Goal: Information Seeking & Learning: Learn about a topic

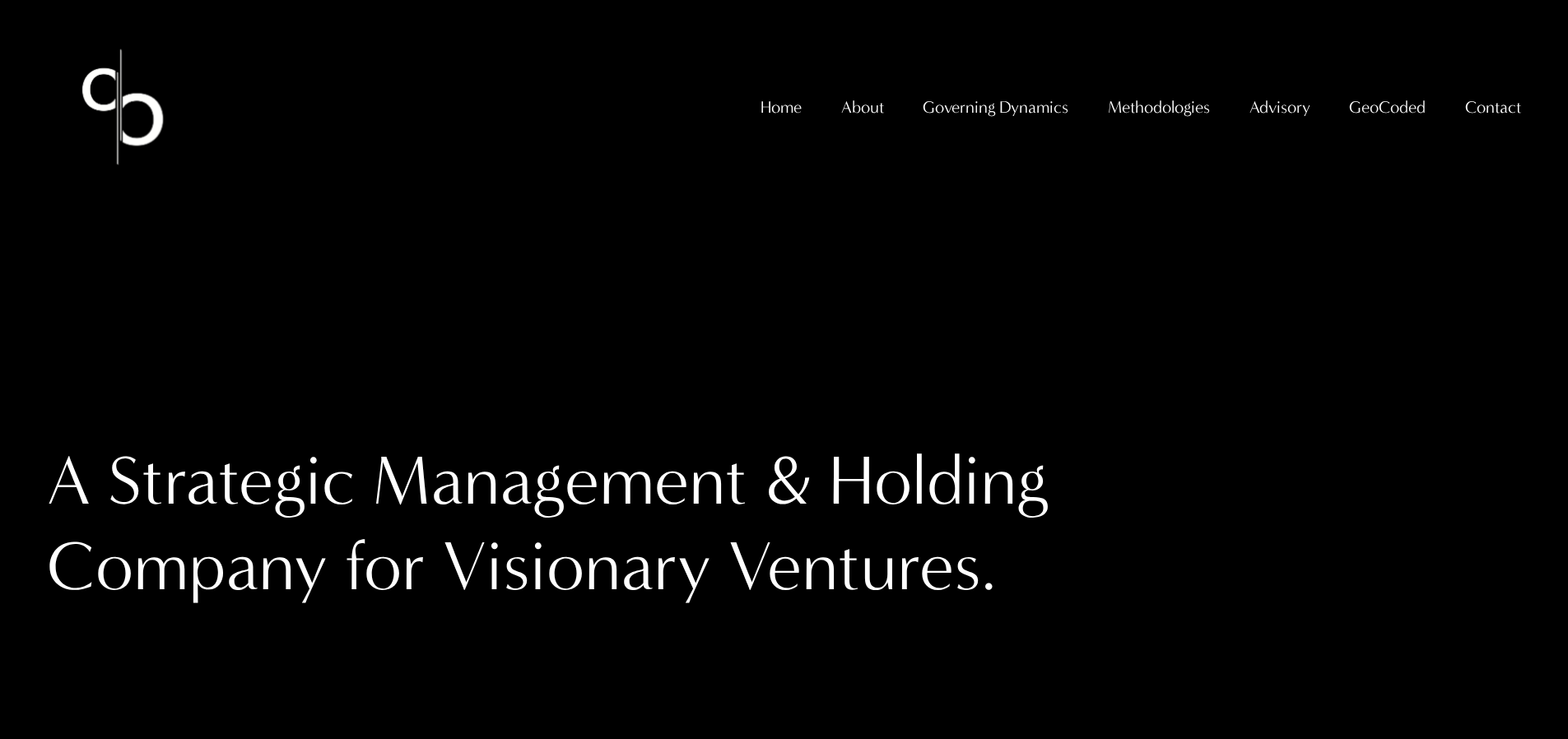
click at [0, 0] on span "GeoCoded Special Reports" at bounding box center [0, 0] width 0 height 0
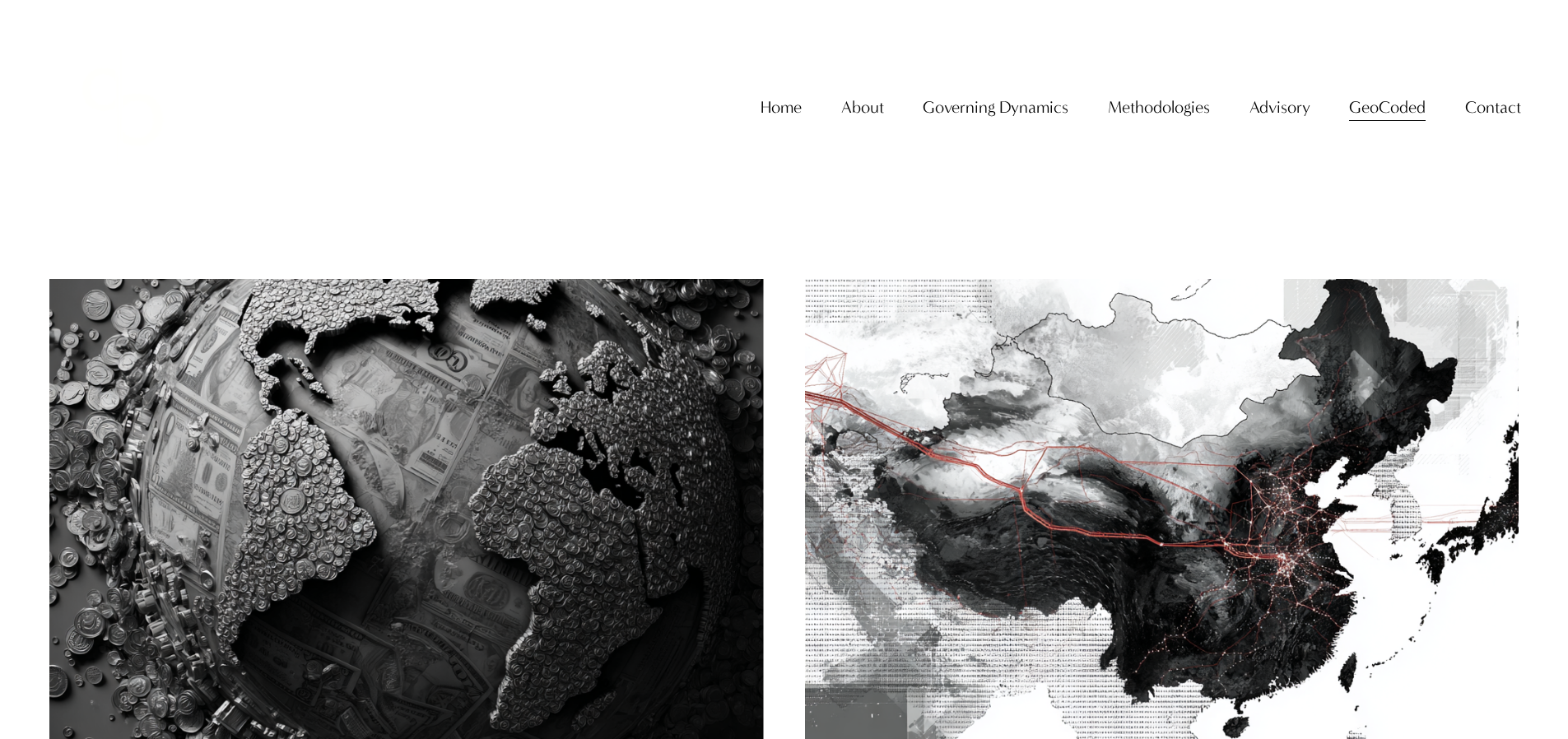
click at [667, 389] on img at bounding box center [406, 517] width 722 height 481
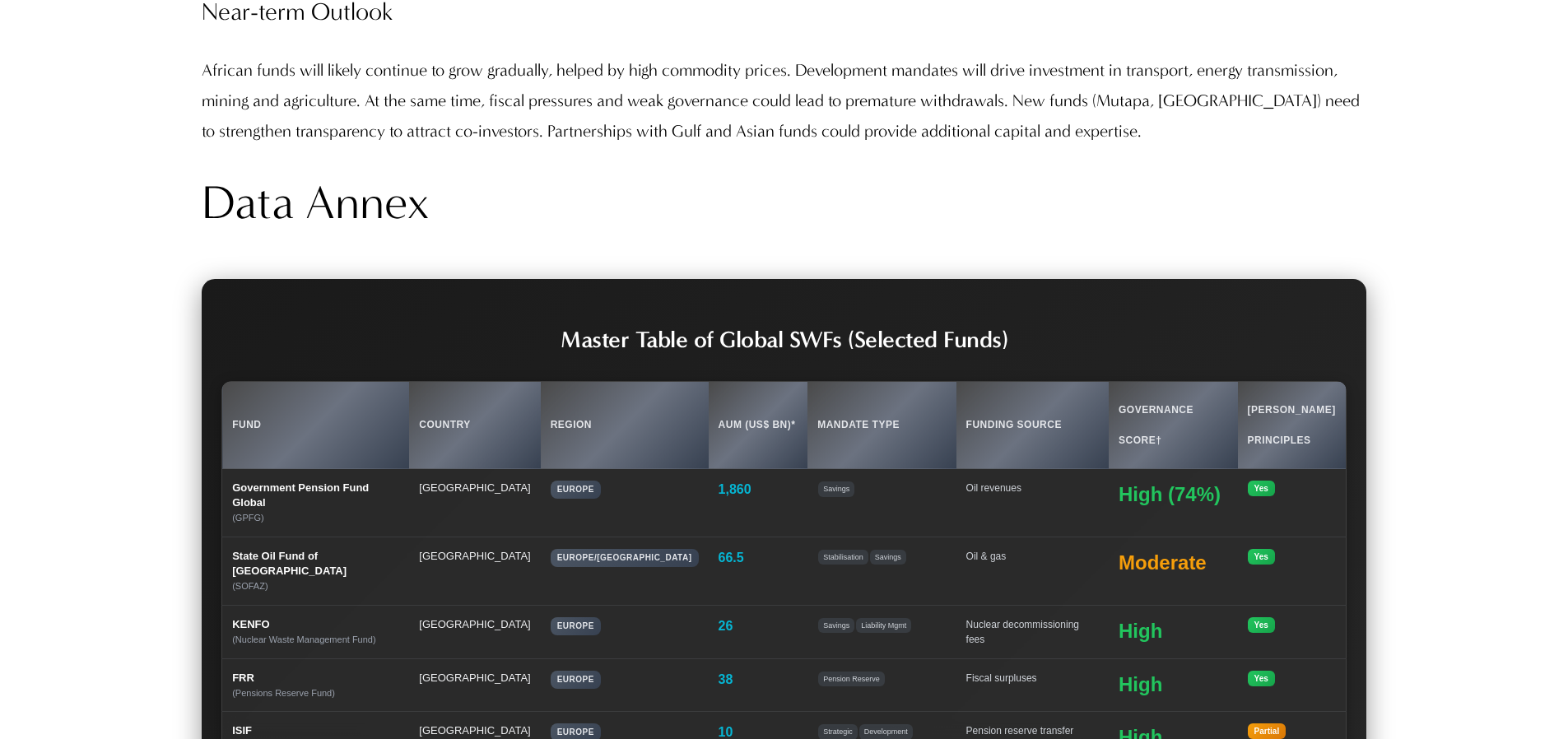
scroll to position [15761, 0]
